Goal: Check status: Check status

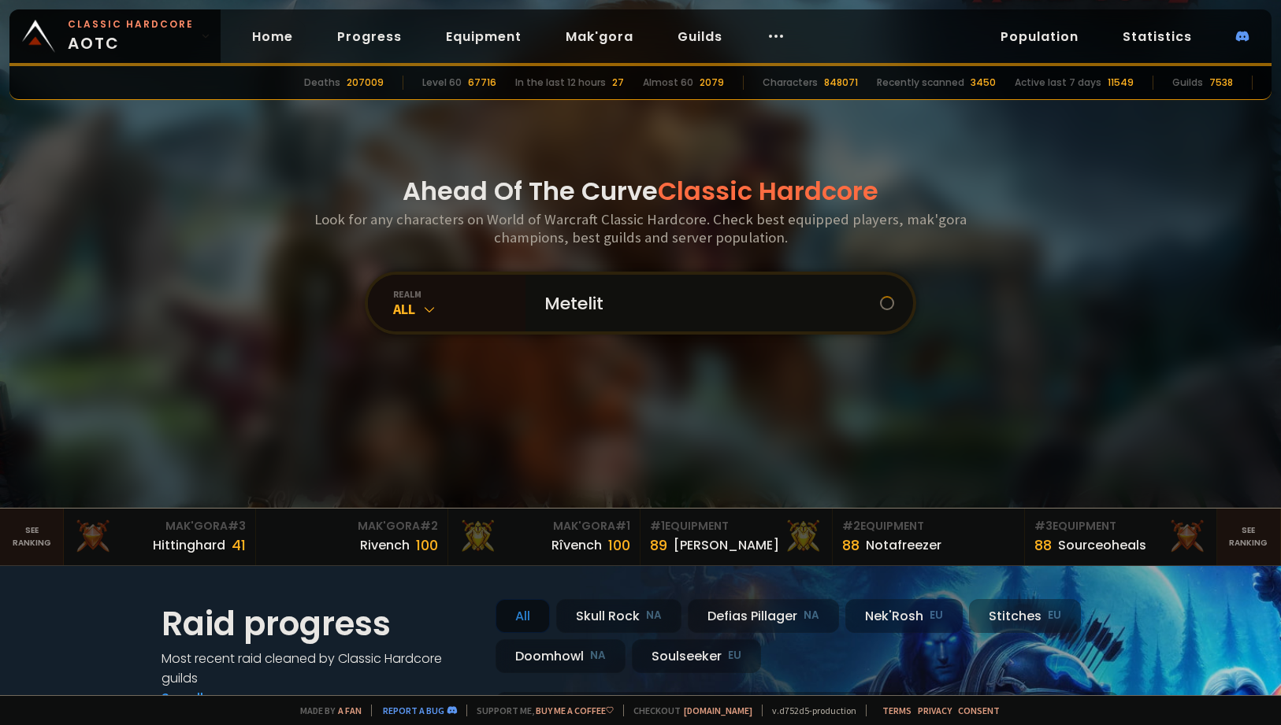
type input "Metelith"
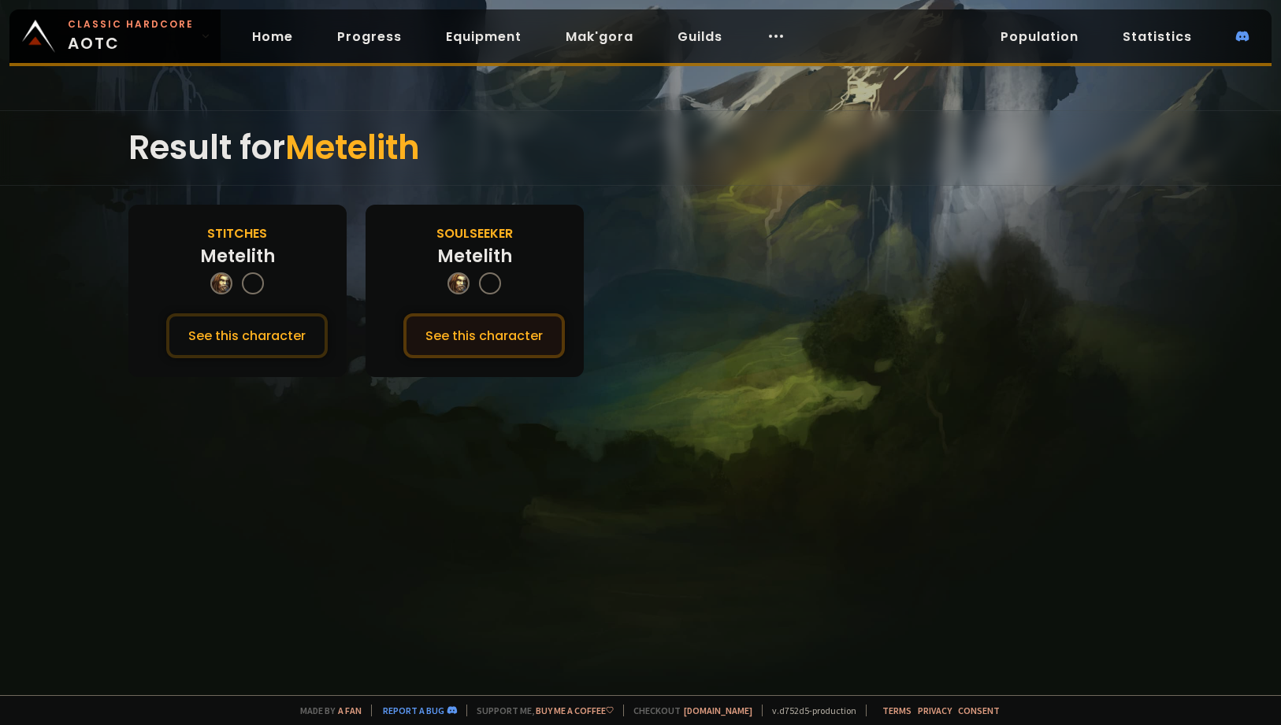
click at [479, 342] on button "See this character" at bounding box center [483, 335] width 161 height 45
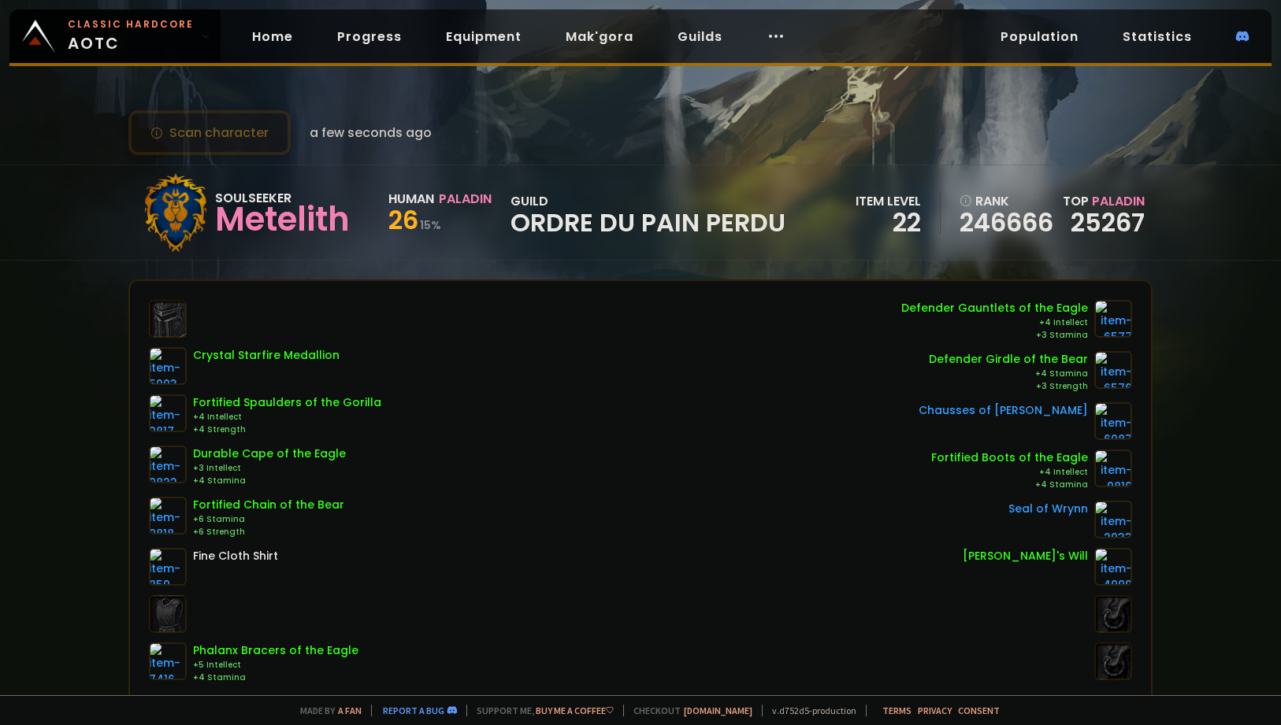
click at [241, 133] on button "Scan character" at bounding box center [209, 132] width 162 height 45
drag, startPoint x: 474, startPoint y: 154, endPoint x: 463, endPoint y: 155, distance: 11.1
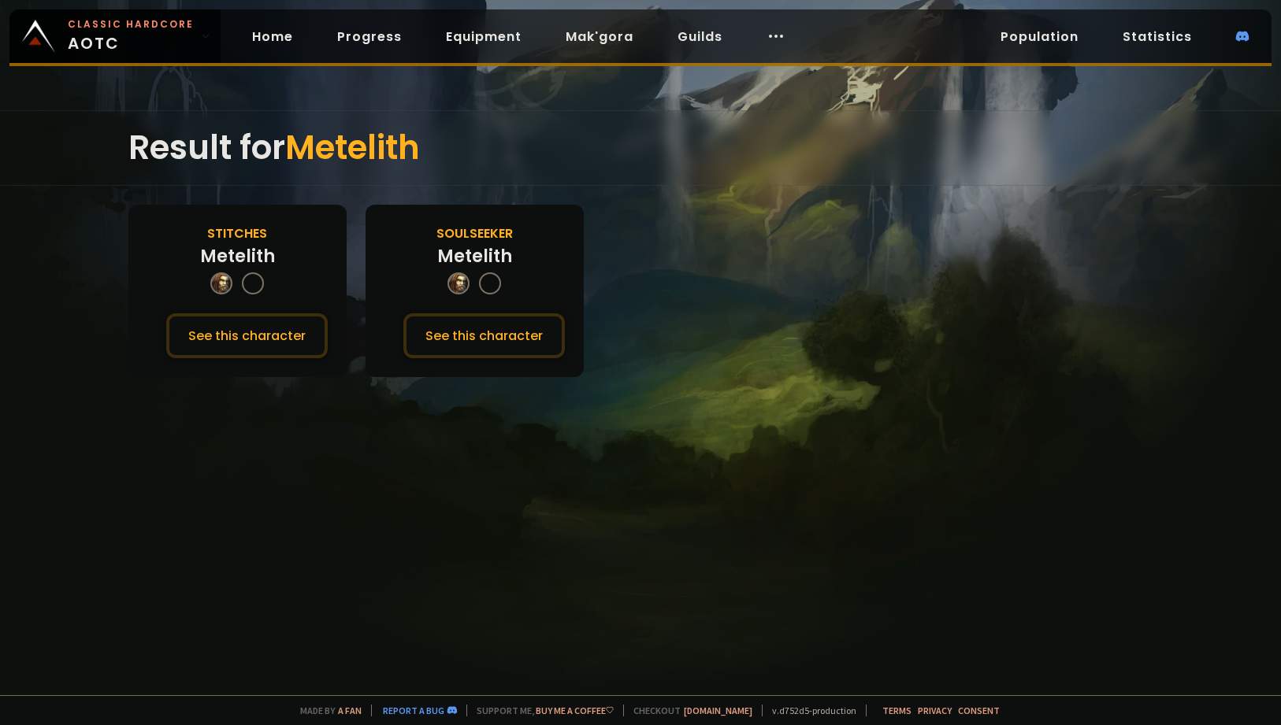
drag, startPoint x: 467, startPoint y: 162, endPoint x: 457, endPoint y: 163, distance: 10.3
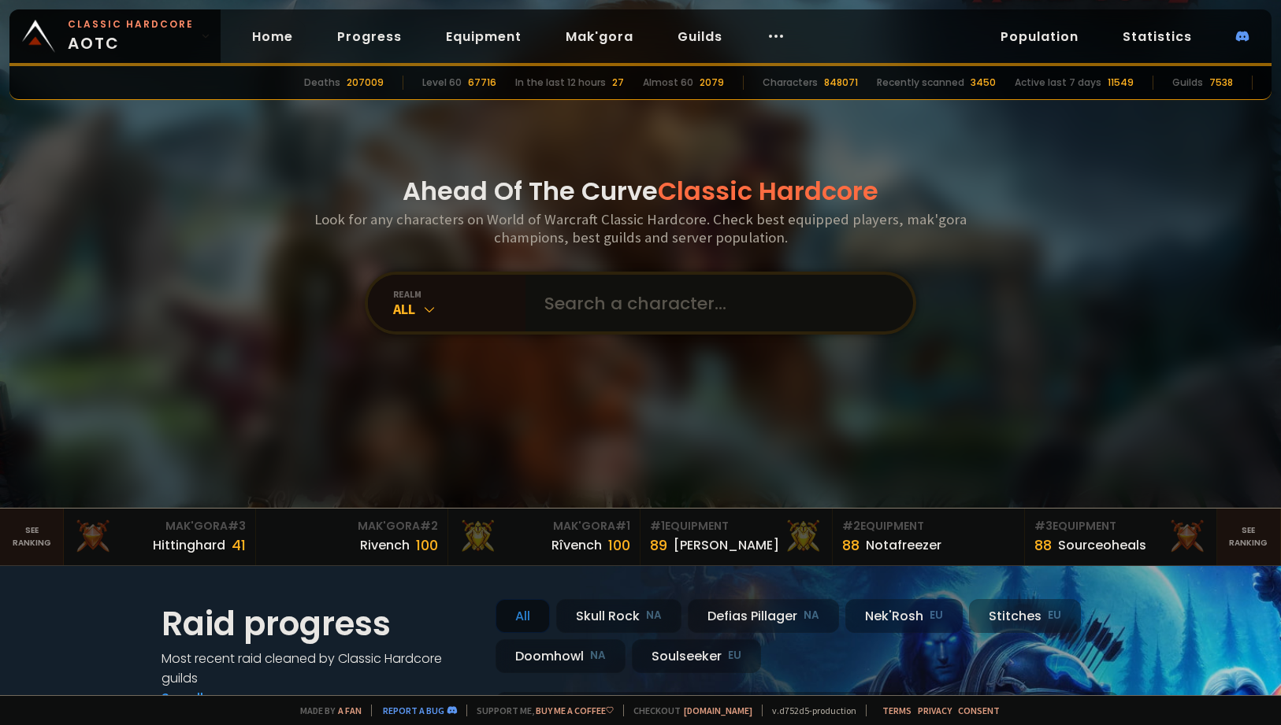
click at [573, 326] on input "text" at bounding box center [714, 303] width 359 height 57
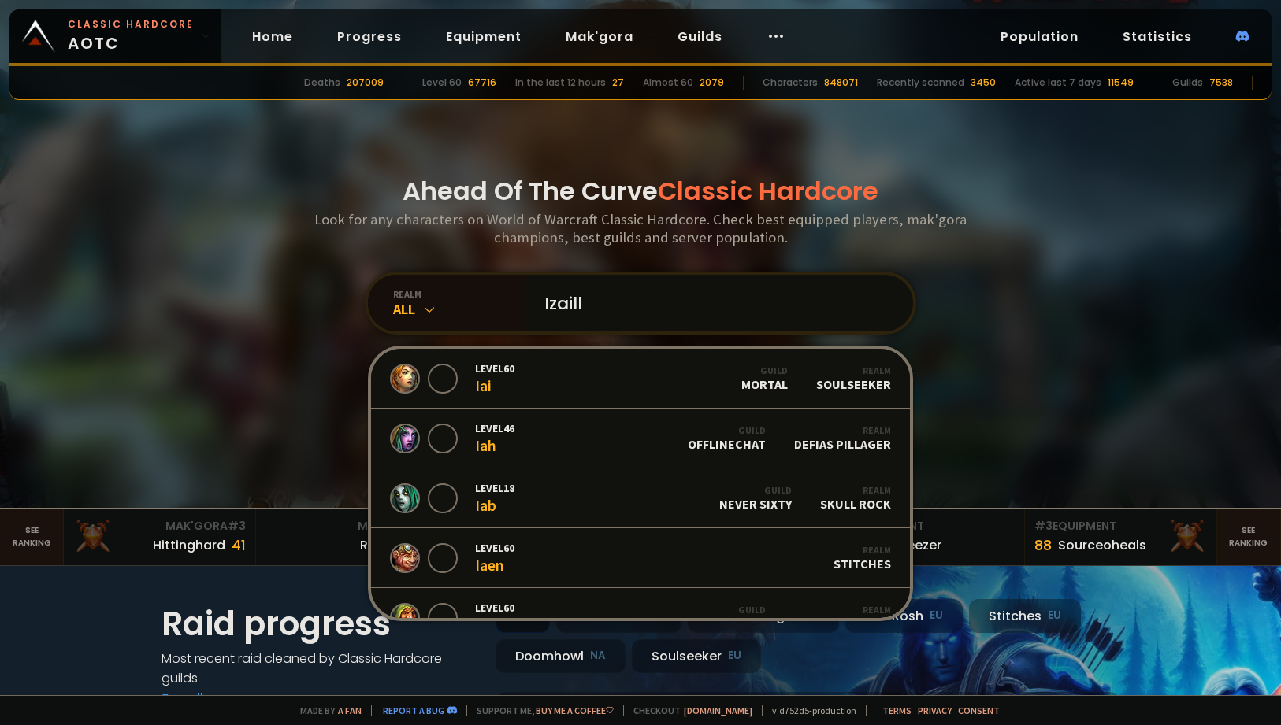
type input "Izaille"
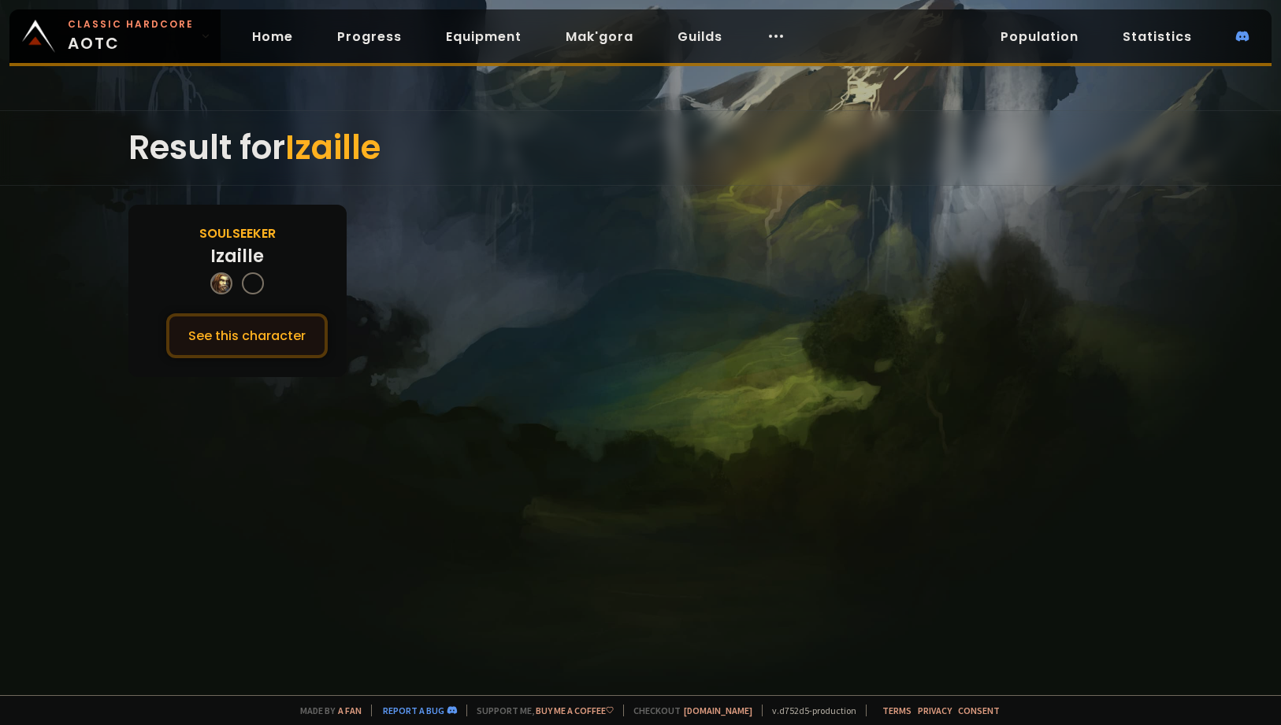
click at [292, 327] on button "See this character" at bounding box center [246, 335] width 161 height 45
